Goal: Find specific page/section: Find specific page/section

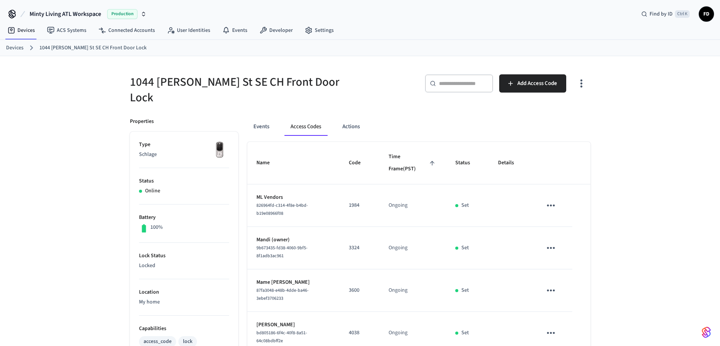
click at [13, 45] on link "Devices" at bounding box center [14, 48] width 17 height 8
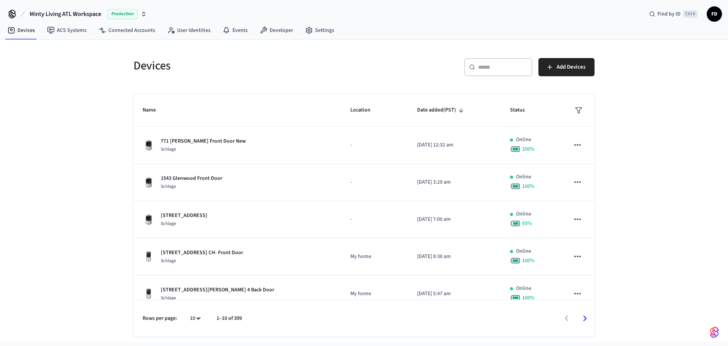
click at [479, 60] on div "​ ​" at bounding box center [498, 67] width 68 height 18
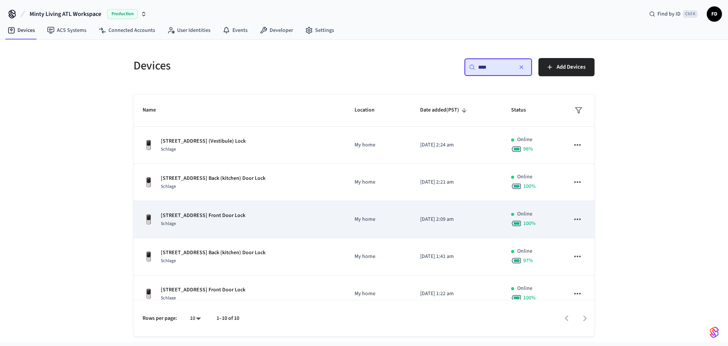
type input "****"
click at [313, 217] on div "[STREET_ADDRESS] Front Door Lock Schlage" at bounding box center [239, 219] width 194 height 16
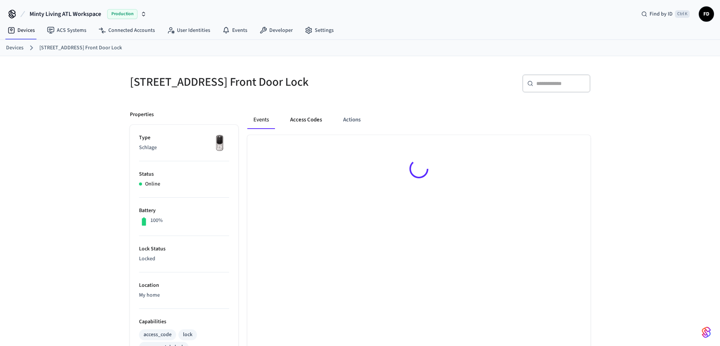
click at [314, 118] on button "Access Codes" at bounding box center [306, 120] width 44 height 18
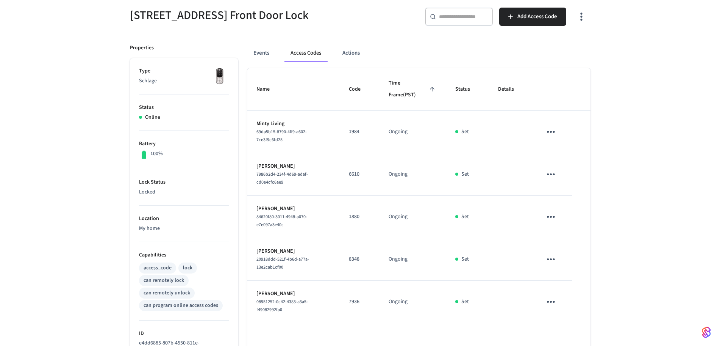
scroll to position [65, 0]
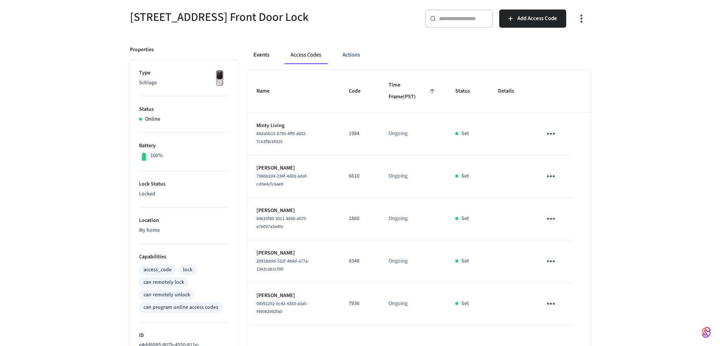
click at [262, 54] on button "Events" at bounding box center [261, 55] width 28 height 18
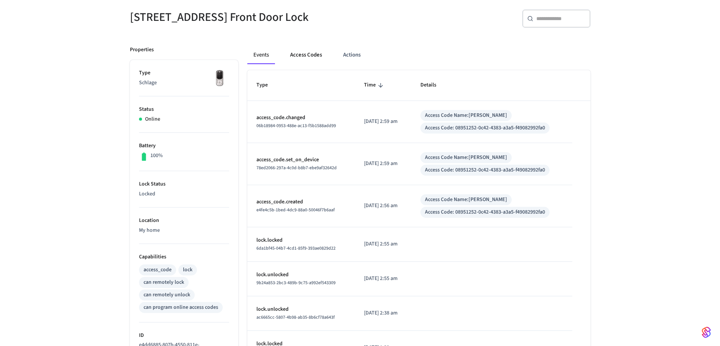
click at [299, 53] on button "Access Codes" at bounding box center [306, 55] width 44 height 18
